Goal: Information Seeking & Learning: Learn about a topic

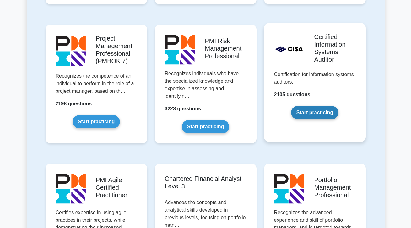
scroll to position [535, 0]
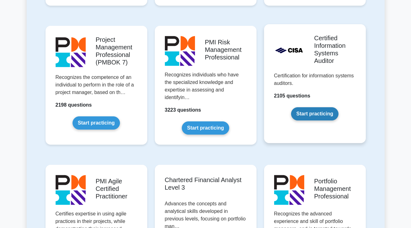
click at [306, 119] on link "Start practicing" at bounding box center [314, 113] width 47 height 13
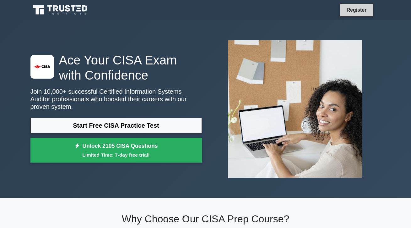
click at [359, 12] on link "Register" at bounding box center [357, 10] width 28 height 8
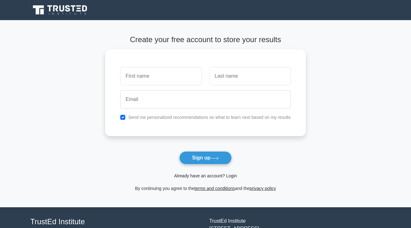
click at [209, 177] on link "Already have an account? Login" at bounding box center [205, 175] width 63 height 5
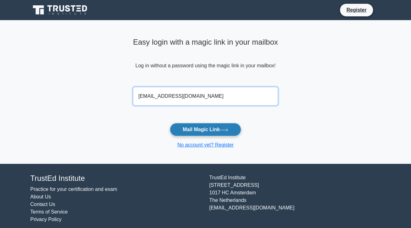
type input "ceskapatricialorezco@gmail.com"
click at [200, 129] on button "Mail Magic Link" at bounding box center [205, 129] width 71 height 13
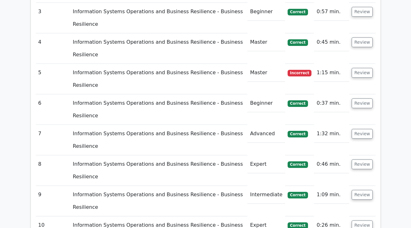
scroll to position [990, 0]
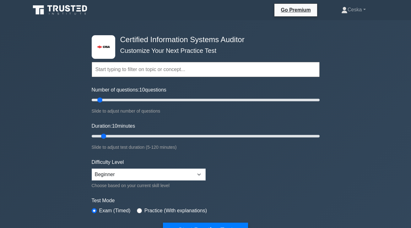
click at [120, 67] on input "text" at bounding box center [206, 69] width 228 height 15
click at [143, 77] on div "Topics Information System Auditing Process - Planning Information System Auditi…" at bounding box center [206, 61] width 228 height 36
click at [145, 69] on input "text" at bounding box center [206, 69] width 228 height 15
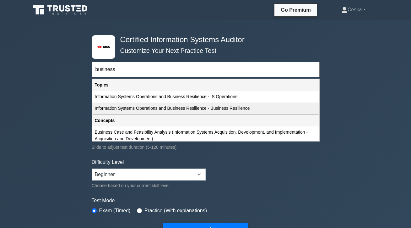
click at [156, 107] on div "Information Systems Operations and Business Resilience - Business Resilience" at bounding box center [205, 108] width 227 height 12
type input "Information Systems Operations and Business Resilience - Business Resilience"
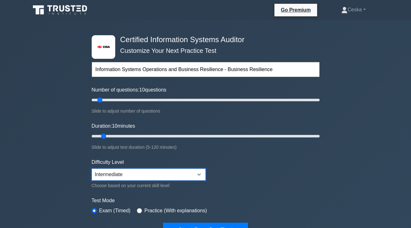
select select "beginner"
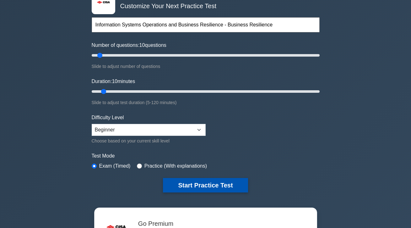
click at [205, 180] on button "Start Practice Test" at bounding box center [205, 185] width 85 height 14
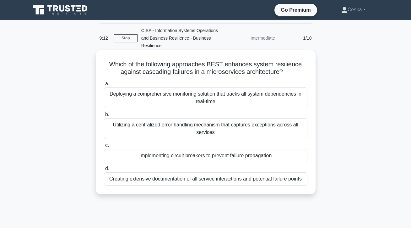
click at [189, 130] on div "Utilizing a centralized error handling mechanism that captures exceptions acros…" at bounding box center [206, 128] width 204 height 21
click at [104, 117] on input "b. Utilizing a centralized error handling mechanism that captures exceptions ac…" at bounding box center [104, 114] width 0 height 4
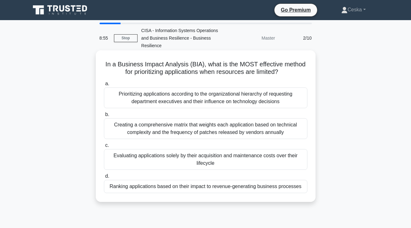
click at [192, 188] on div "Ranking applications based on their impact to revenue-generating business proce…" at bounding box center [206, 186] width 204 height 13
click at [104, 178] on input "d. Ranking applications based on their impact to revenue-generating business pr…" at bounding box center [104, 176] width 0 height 4
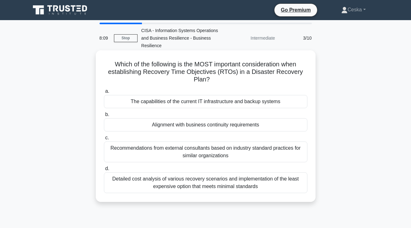
click at [128, 126] on div "Alignment with business continuity requirements" at bounding box center [206, 124] width 204 height 13
click at [104, 117] on input "b. Alignment with business continuity requirements" at bounding box center [104, 114] width 0 height 4
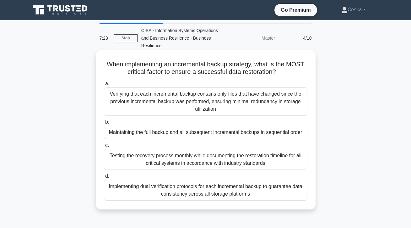
click at [129, 162] on div "Testing the recovery process monthly while documenting the restoration timeline…" at bounding box center [206, 159] width 204 height 21
click at [104, 147] on input "c. Testing the recovery process monthly while documenting the restoration timel…" at bounding box center [104, 145] width 0 height 4
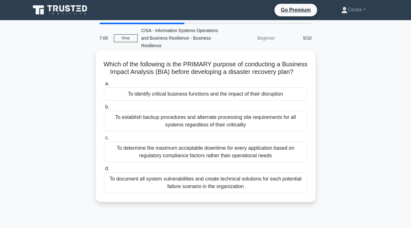
click at [168, 91] on div "To identify critical business functions and the impact of their disruption" at bounding box center [206, 93] width 204 height 13
click at [104, 86] on input "a. To identify critical business functions and the impact of their disruption" at bounding box center [104, 84] width 0 height 4
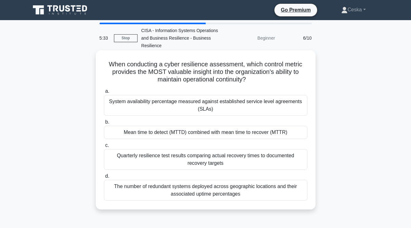
click at [281, 98] on div "System availability percentage measured against established service level agree…" at bounding box center [206, 105] width 204 height 21
click at [104, 93] on input "a. System availability percentage measured against established service level ag…" at bounding box center [104, 91] width 0 height 4
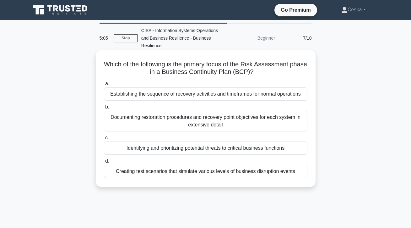
click at [260, 148] on div "Identifying and prioritizing potential threats to critical business functions" at bounding box center [206, 147] width 204 height 13
click at [104, 140] on input "c. Identifying and prioritizing potential threats to critical business functions" at bounding box center [104, 138] width 0 height 4
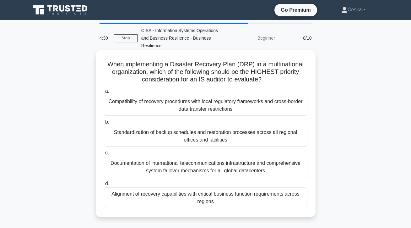
click at [245, 197] on div "Alignment of recovery capabilities with critical business function requirements…" at bounding box center [206, 197] width 204 height 21
click at [104, 186] on input "d. Alignment of recovery capabilities with critical business function requireme…" at bounding box center [104, 184] width 0 height 4
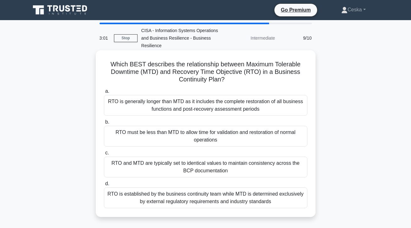
click at [275, 142] on div "RTO must be less than MTD to allow time for validation and restoration of norma…" at bounding box center [206, 136] width 204 height 21
click at [104, 124] on input "b. RTO must be less than MTD to allow time for validation and restoration of no…" at bounding box center [104, 122] width 0 height 4
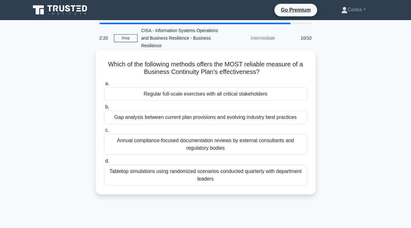
click at [250, 96] on div "Regular full-scale exercises with all critical stakeholders" at bounding box center [206, 93] width 204 height 13
click at [104, 86] on input "a. Regular full-scale exercises with all critical stakeholders" at bounding box center [104, 84] width 0 height 4
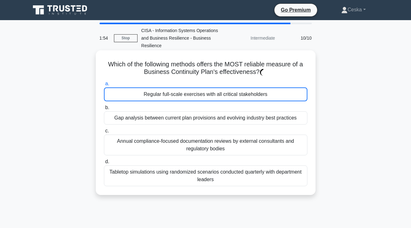
click at [211, 91] on div "Regular full-scale exercises with all critical stakeholders" at bounding box center [206, 94] width 204 height 14
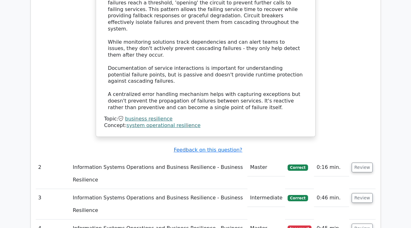
scroll to position [739, 0]
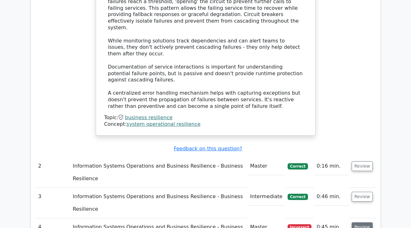
click at [360, 222] on button "Review" at bounding box center [362, 227] width 21 height 10
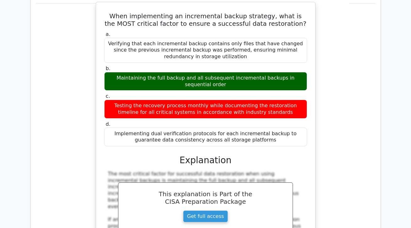
scroll to position [1185, 0]
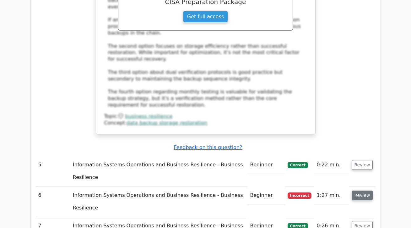
click at [357, 190] on button "Review" at bounding box center [362, 195] width 21 height 10
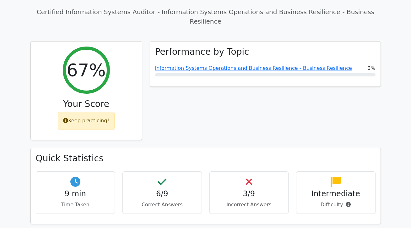
scroll to position [0, 0]
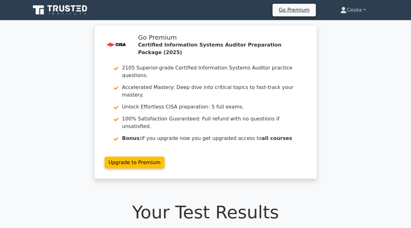
click at [358, 14] on link "Ceska" at bounding box center [352, 10] width 55 height 13
click at [348, 22] on link "Profile" at bounding box center [351, 25] width 50 height 10
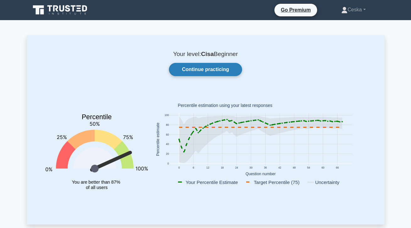
click at [214, 70] on link "Continue practicing" at bounding box center [205, 69] width 73 height 13
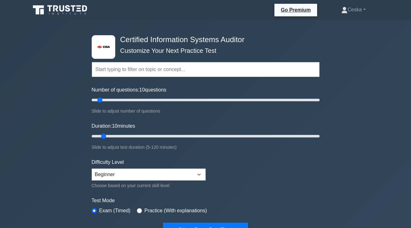
click at [152, 69] on input "text" at bounding box center [206, 69] width 228 height 15
select select "intermediate"
click at [150, 69] on input "text" at bounding box center [206, 69] width 228 height 15
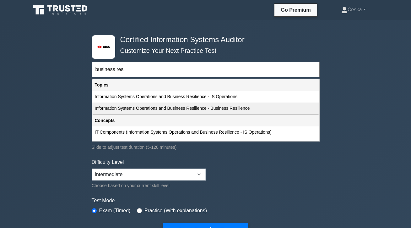
click at [128, 109] on div "Information Systems Operations and Business Resilience - Business Resilience" at bounding box center [205, 108] width 227 height 12
type input "Information Systems Operations and Business Resilience - Business Resilience"
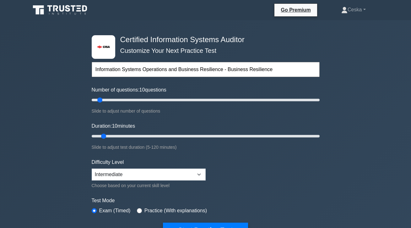
scroll to position [55, 0]
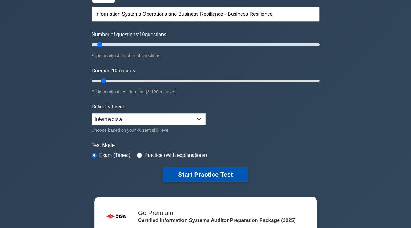
click at [200, 171] on button "Start Practice Test" at bounding box center [205, 174] width 85 height 14
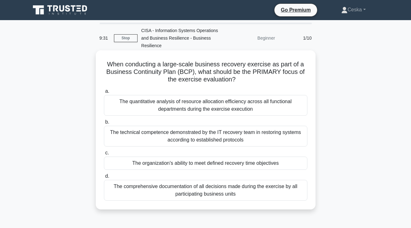
click at [143, 162] on div "The organization's ability to meet defined recovery time objectives" at bounding box center [206, 162] width 204 height 13
click at [104, 155] on input "c. The organization's ability to meet defined recovery time objectives" at bounding box center [104, 153] width 0 height 4
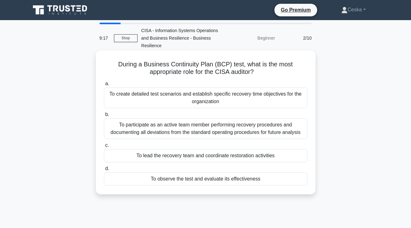
click at [149, 176] on div "To observe the test and evaluate its effectiveness" at bounding box center [206, 178] width 204 height 13
click at [104, 171] on input "d. To observe the test and evaluate its effectiveness" at bounding box center [104, 168] width 0 height 4
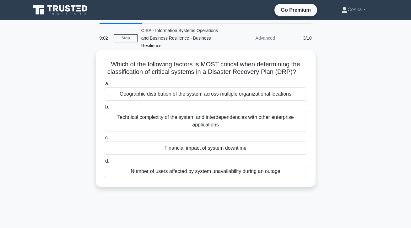
click at [154, 149] on div "Financial impact of system downtime" at bounding box center [206, 147] width 204 height 13
click at [104, 140] on input "c. Financial impact of system downtime" at bounding box center [104, 138] width 0 height 4
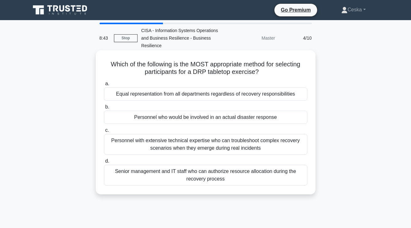
click at [150, 121] on div "Personnel who would be involved in an actual disaster response" at bounding box center [206, 117] width 204 height 13
click at [104, 109] on input "b. Personnel who would be involved in an actual disaster response" at bounding box center [104, 107] width 0 height 4
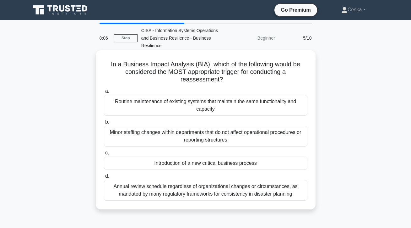
click at [140, 165] on div "Introduction of a new critical business process" at bounding box center [206, 162] width 204 height 13
click at [104, 155] on input "c. Introduction of a new critical business process" at bounding box center [104, 153] width 0 height 4
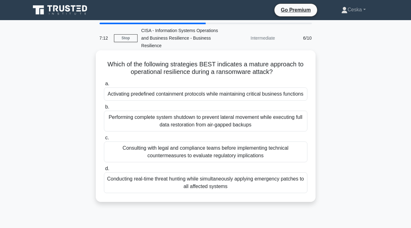
click at [244, 119] on div "Performing complete system shutdown to prevent lateral movement while executing…" at bounding box center [206, 121] width 204 height 21
click at [104, 109] on input "b. Performing complete system shutdown to prevent lateral movement while execut…" at bounding box center [104, 107] width 0 height 4
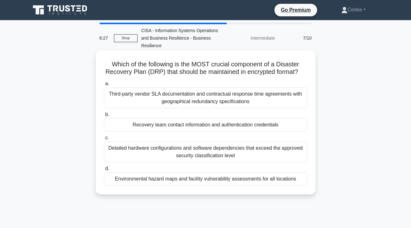
click at [177, 125] on div "Recovery team contact information and authentication credentials" at bounding box center [206, 124] width 204 height 13
click at [104, 117] on input "b. Recovery team contact information and authentication credentials" at bounding box center [104, 114] width 0 height 4
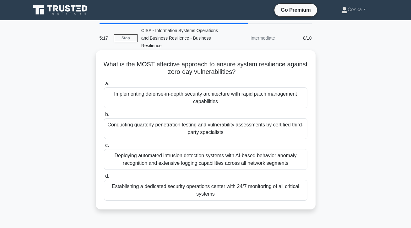
click at [200, 95] on div "Implementing defense-in-depth security architecture with rapid patch management…" at bounding box center [206, 97] width 204 height 21
click at [104, 86] on input "a. Implementing defense-in-depth security architecture with rapid patch managem…" at bounding box center [104, 84] width 0 height 4
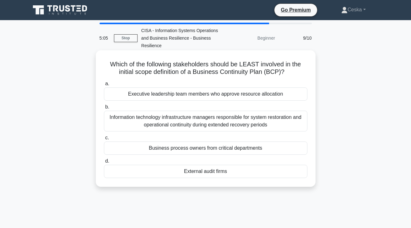
click at [166, 173] on div "External audit firms" at bounding box center [206, 171] width 204 height 13
click at [104, 163] on input "d. External audit firms" at bounding box center [104, 161] width 0 height 4
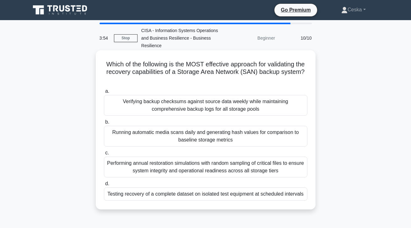
click at [165, 172] on div "Performing annual restoration simulations with random sampling of critical file…" at bounding box center [206, 166] width 204 height 21
click at [104, 155] on input "c. Performing annual restoration simulations with random sampling of critical f…" at bounding box center [104, 153] width 0 height 4
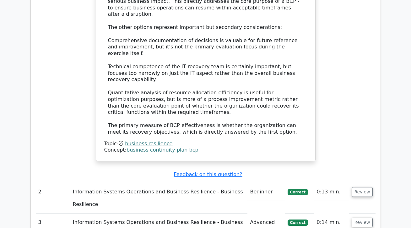
scroll to position [789, 0]
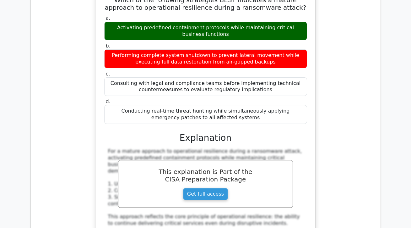
scroll to position [1144, 0]
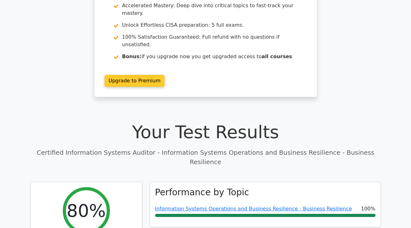
scroll to position [0, 0]
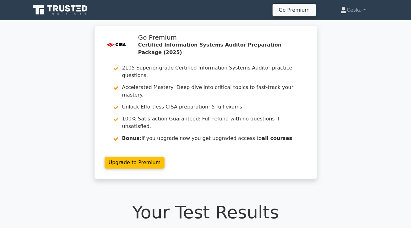
click at [347, 3] on div "Go Premium Ceska Profile" at bounding box center [206, 10] width 358 height 15
click at [348, 8] on link "Ceska" at bounding box center [352, 10] width 55 height 13
click at [341, 23] on link "Profile" at bounding box center [351, 25] width 50 height 10
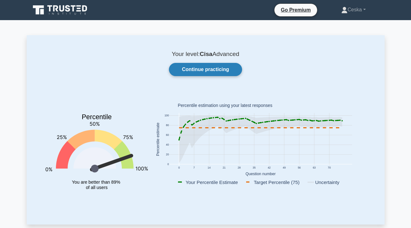
click at [221, 67] on link "Continue practicing" at bounding box center [205, 69] width 73 height 13
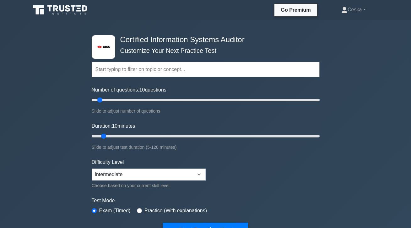
click at [214, 70] on input "text" at bounding box center [206, 69] width 228 height 15
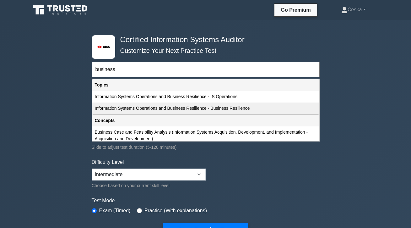
click at [196, 106] on div "Information Systems Operations and Business Resilience - Business Resilience" at bounding box center [205, 108] width 227 height 12
type input "Information Systems Operations and Business Resilience - Business Resilience"
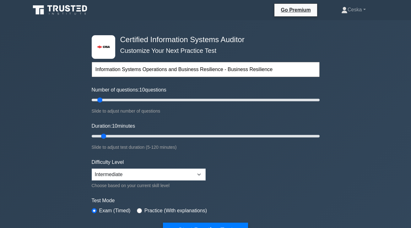
click at [201, 71] on input "Information Systems Operations and Business Resilience - Business Resilience" at bounding box center [206, 69] width 228 height 15
click at [241, 72] on input "Information Systems Operations and Business Resilience - Business Resilience" at bounding box center [206, 69] width 228 height 15
drag, startPoint x: 287, startPoint y: 72, endPoint x: 90, endPoint y: 68, distance: 198.0
click at [90, 68] on div ".st0{fill:#E31818;} Certified Information Systems Auditor Customize Your Next P…" at bounding box center [206, 136] width 236 height 232
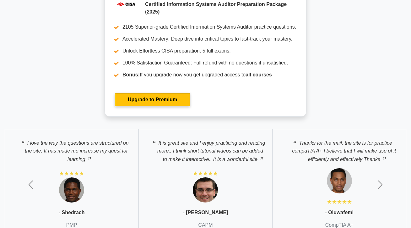
scroll to position [1467, 0]
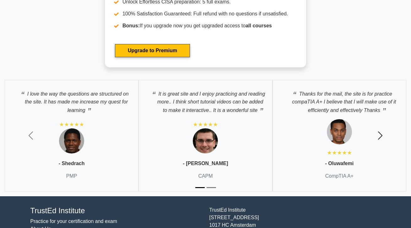
click at [382, 133] on span "button" at bounding box center [380, 135] width 10 height 10
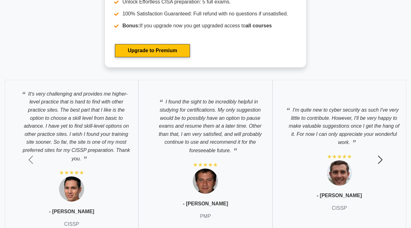
click at [381, 148] on button "Next" at bounding box center [381, 159] width 62 height 169
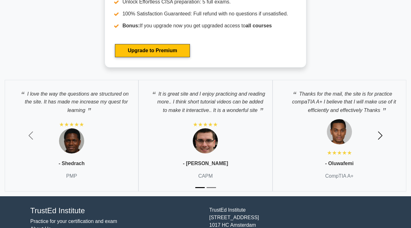
click at [381, 148] on button "Next" at bounding box center [381, 135] width 62 height 121
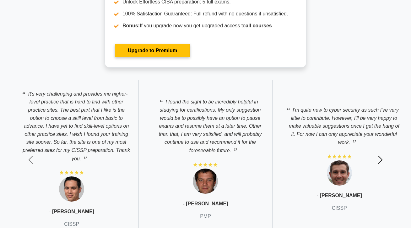
click at [381, 148] on button "Next" at bounding box center [381, 159] width 62 height 169
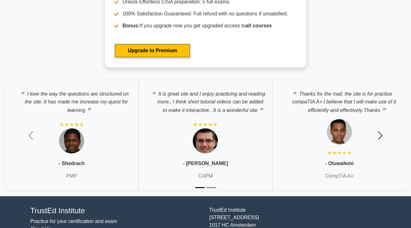
click at [380, 148] on button "Next" at bounding box center [381, 135] width 62 height 121
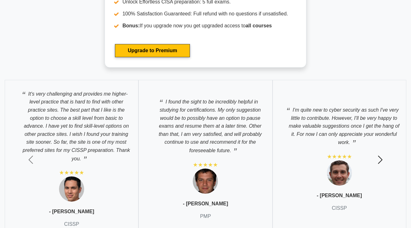
click at [380, 148] on button "Next" at bounding box center [381, 159] width 62 height 169
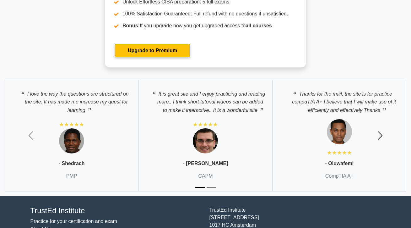
click at [380, 148] on button "Next" at bounding box center [381, 135] width 62 height 121
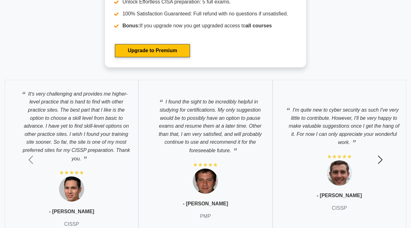
click at [380, 148] on button "Next" at bounding box center [381, 159] width 62 height 169
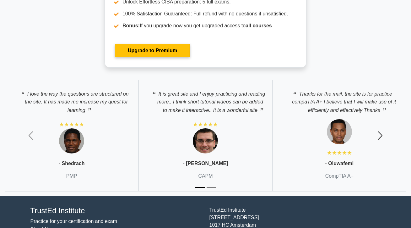
click at [380, 148] on button "Next" at bounding box center [381, 135] width 62 height 121
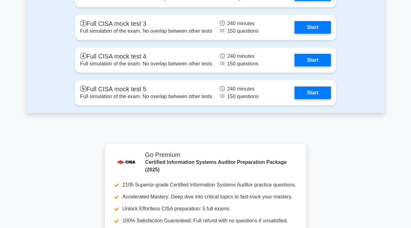
scroll to position [1046, 0]
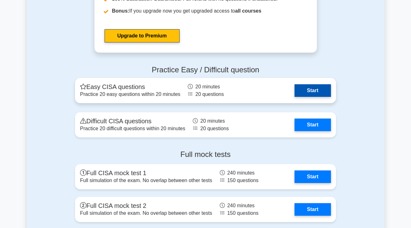
click at [300, 87] on link "Start" at bounding box center [313, 90] width 36 height 13
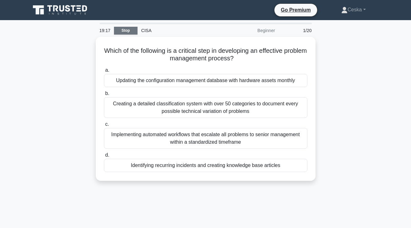
click at [129, 29] on link "Stop" at bounding box center [126, 31] width 24 height 8
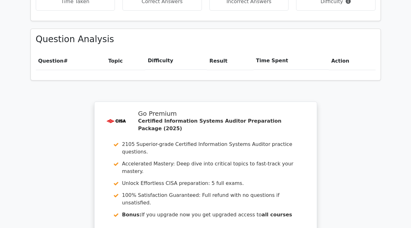
scroll to position [491, 0]
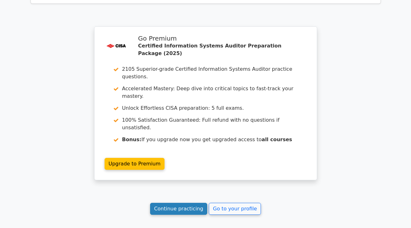
click at [185, 203] on link "Continue practicing" at bounding box center [178, 209] width 57 height 12
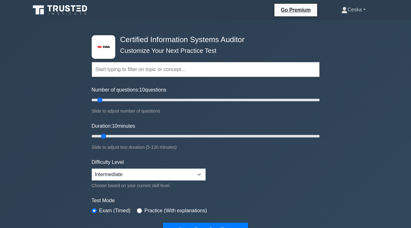
click at [361, 10] on link "Ceska" at bounding box center [353, 9] width 54 height 13
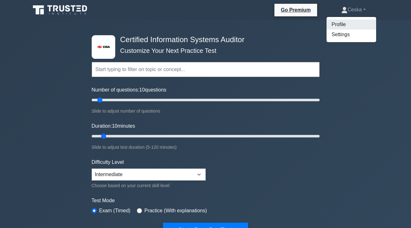
click at [341, 26] on link "Profile" at bounding box center [352, 24] width 50 height 10
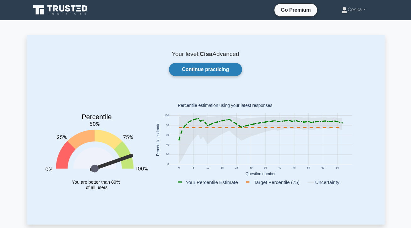
click at [215, 69] on link "Continue practicing" at bounding box center [205, 69] width 73 height 13
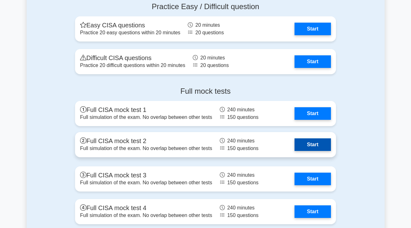
scroll to position [1088, 0]
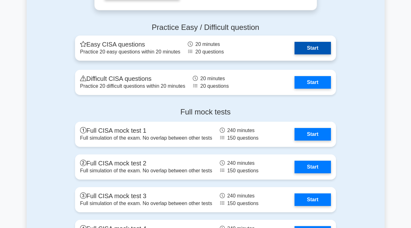
click at [306, 51] on link "Start" at bounding box center [313, 48] width 36 height 13
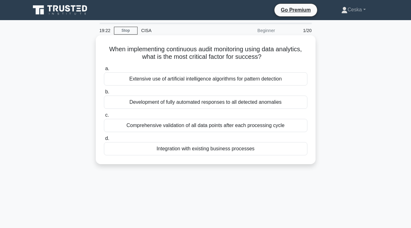
click at [162, 149] on div "Integration with existing business processes" at bounding box center [206, 148] width 204 height 13
click at [104, 140] on input "d. Integration with existing business processes" at bounding box center [104, 138] width 0 height 4
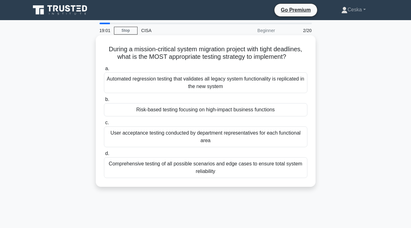
click at [186, 117] on div "a. Automated regression testing that validates all legacy system functionality …" at bounding box center [205, 121] width 211 height 116
click at [186, 114] on div "Risk-based testing focusing on high-impact business functions" at bounding box center [206, 109] width 204 height 13
click at [104, 101] on input "b. Risk-based testing focusing on high-impact business functions" at bounding box center [104, 99] width 0 height 4
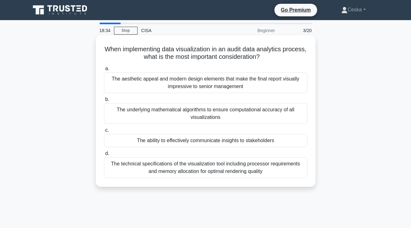
click at [286, 141] on div "The ability to effectively communicate insights to stakeholders" at bounding box center [206, 140] width 204 height 13
click at [104, 132] on input "c. The ability to effectively communicate insights to stakeholders" at bounding box center [104, 130] width 0 height 4
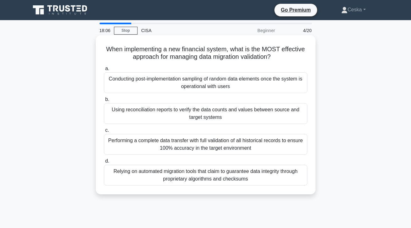
click at [254, 117] on div "Using reconciliation reports to verify the data counts and values between sourc…" at bounding box center [206, 113] width 204 height 21
click at [104, 101] on input "b. Using reconciliation reports to verify the data counts and values between so…" at bounding box center [104, 99] width 0 height 4
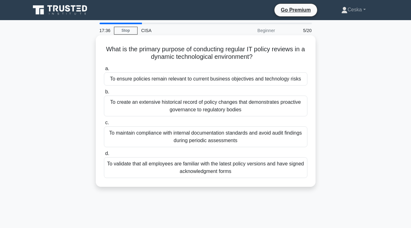
click at [183, 84] on div "To ensure policies remain relevant to current business objectives and technolog…" at bounding box center [206, 78] width 204 height 13
click at [104, 71] on input "a. To ensure policies remain relevant to current business objectives and techno…" at bounding box center [104, 69] width 0 height 4
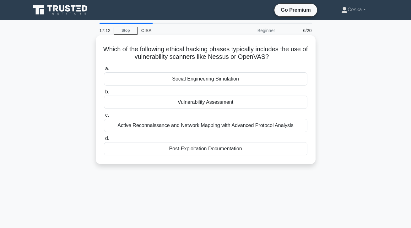
click at [151, 102] on div "Vulnerability Assessment" at bounding box center [206, 101] width 204 height 13
click at [104, 94] on input "b. Vulnerability Assessment" at bounding box center [104, 92] width 0 height 4
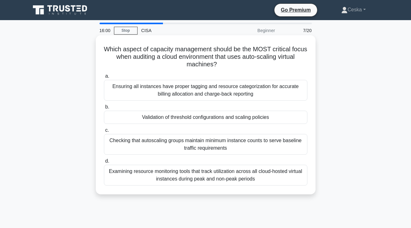
click at [253, 118] on div "Validation of threshold configurations and scaling policies" at bounding box center [206, 117] width 204 height 13
click at [104, 109] on input "b. Validation of threshold configurations and scaling policies" at bounding box center [104, 107] width 0 height 4
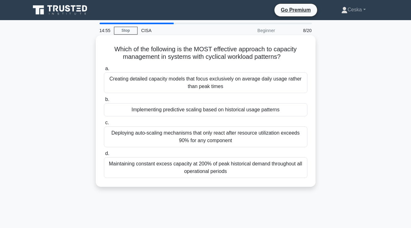
click at [255, 114] on div "Implementing predictive scaling based on historical usage patterns" at bounding box center [206, 109] width 204 height 13
click at [104, 101] on input "b. Implementing predictive scaling based on historical usage patterns" at bounding box center [104, 99] width 0 height 4
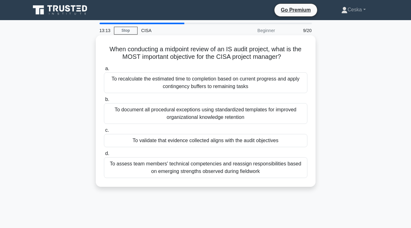
click at [202, 85] on div "To recalculate the estimated time to completion based on current progress and a…" at bounding box center [206, 82] width 204 height 21
click at [104, 71] on input "a. To recalculate the estimated time to completion based on current progress an…" at bounding box center [104, 69] width 0 height 4
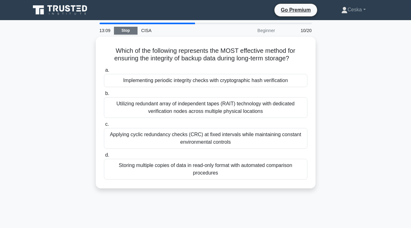
click at [132, 30] on link "Stop" at bounding box center [126, 31] width 24 height 8
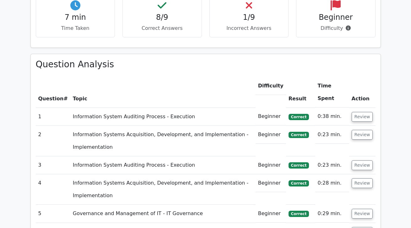
scroll to position [501, 0]
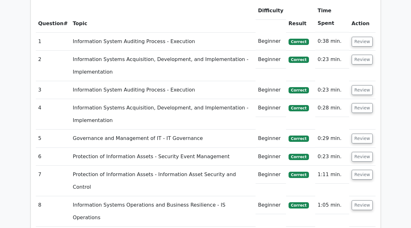
drag, startPoint x: 363, startPoint y: 179, endPoint x: 354, endPoint y: 178, distance: 8.8
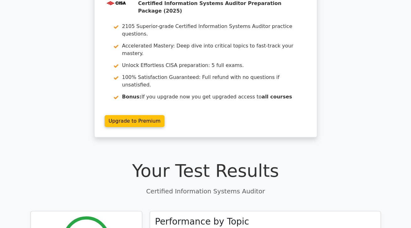
scroll to position [0, 0]
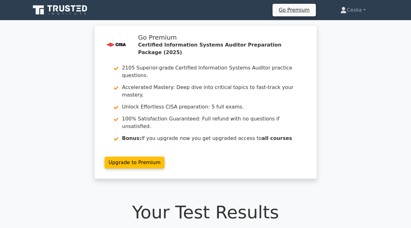
drag, startPoint x: 352, startPoint y: 7, endPoint x: 349, endPoint y: 22, distance: 15.0
click at [352, 8] on link "Ceska" at bounding box center [352, 10] width 55 height 13
click at [341, 27] on link "Profile" at bounding box center [351, 25] width 50 height 10
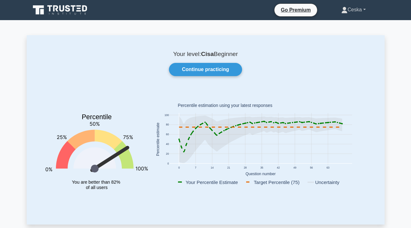
click at [357, 14] on link "Ceska" at bounding box center [353, 9] width 54 height 13
